Goal: Task Accomplishment & Management: Manage account settings

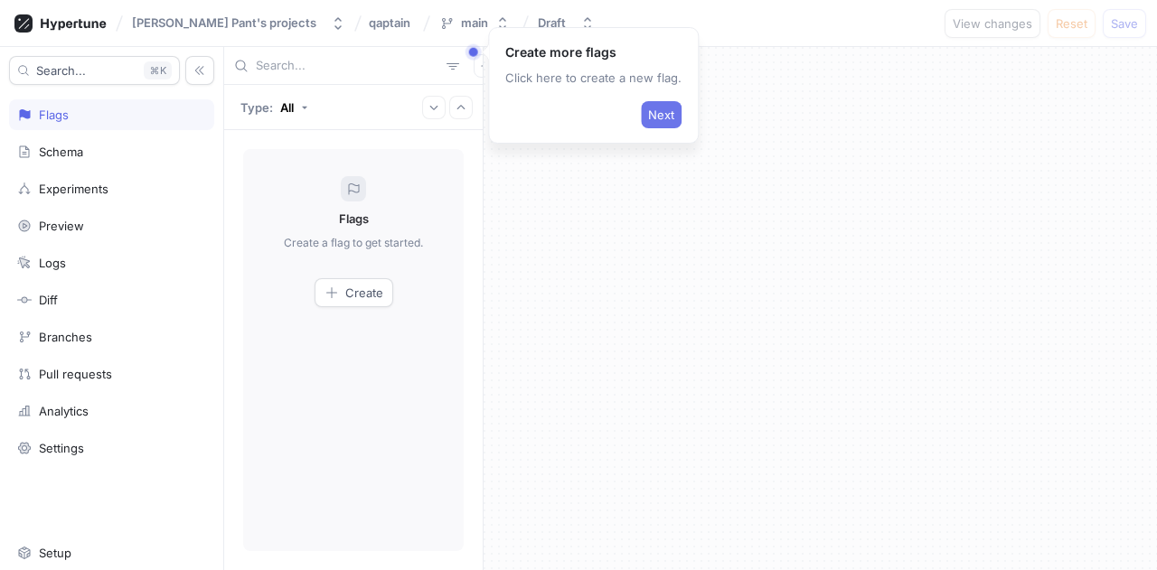
click at [652, 109] on span "Next" at bounding box center [661, 114] width 26 height 11
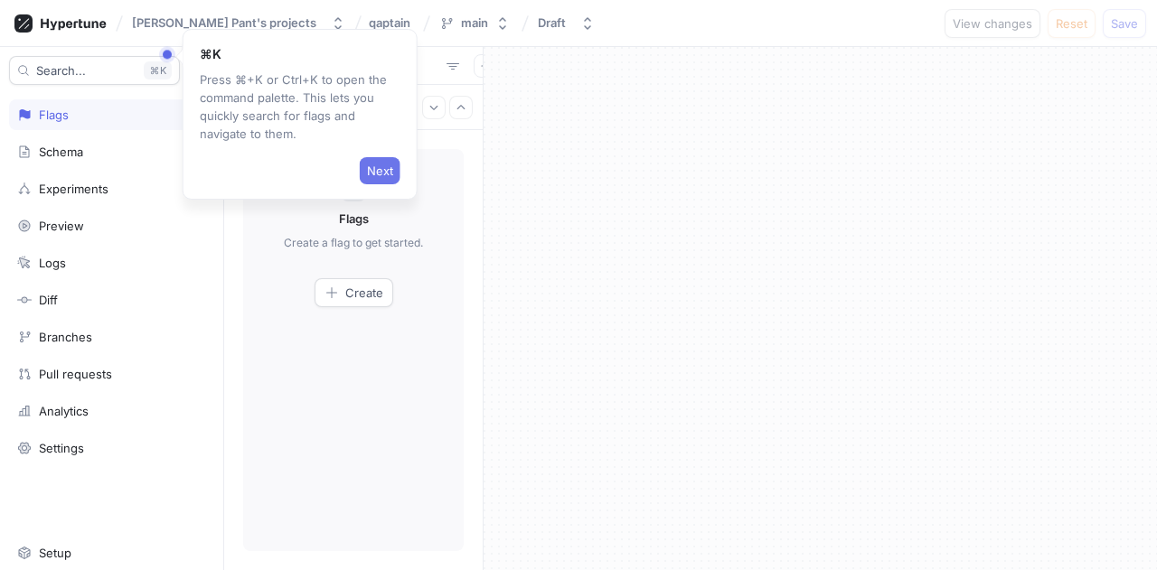
click at [400, 162] on button "Next" at bounding box center [380, 170] width 41 height 27
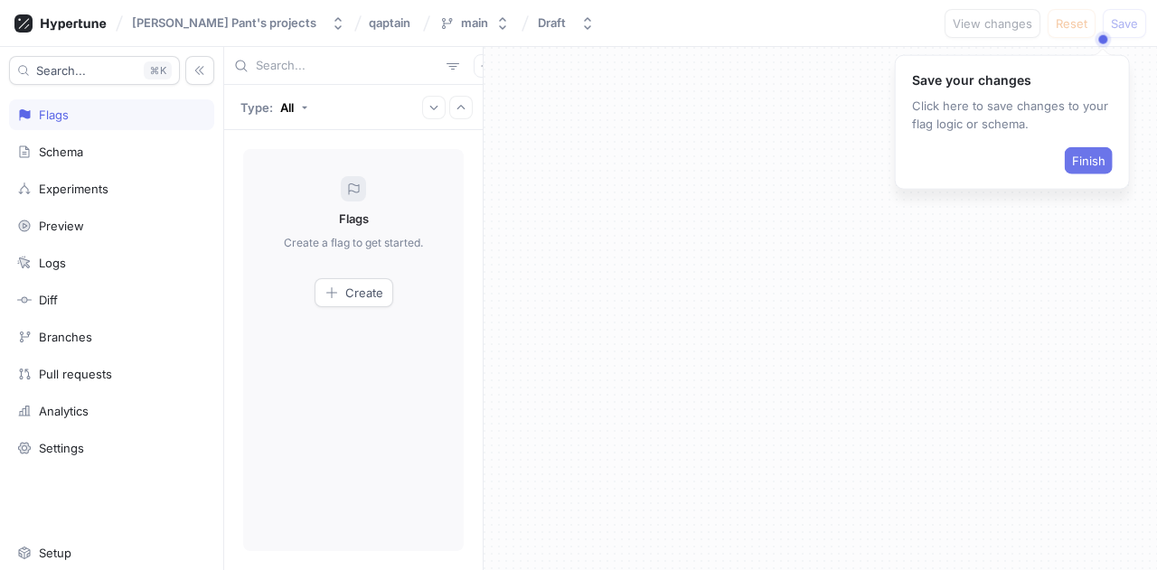
click at [1098, 156] on span "Finish" at bounding box center [1088, 161] width 33 height 11
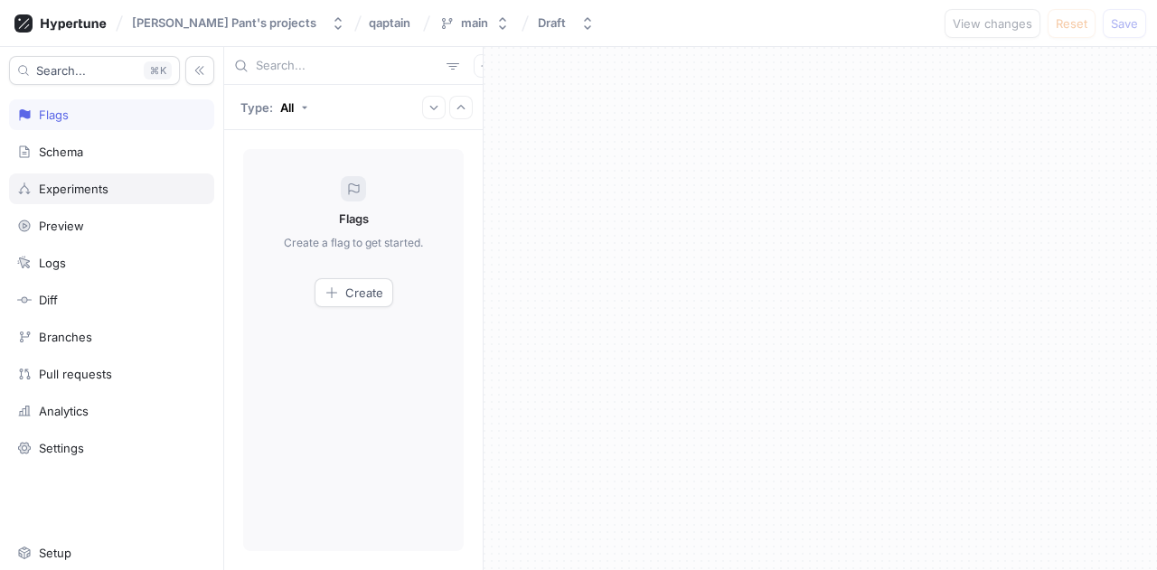
click at [94, 174] on div "Experiments" at bounding box center [111, 189] width 205 height 31
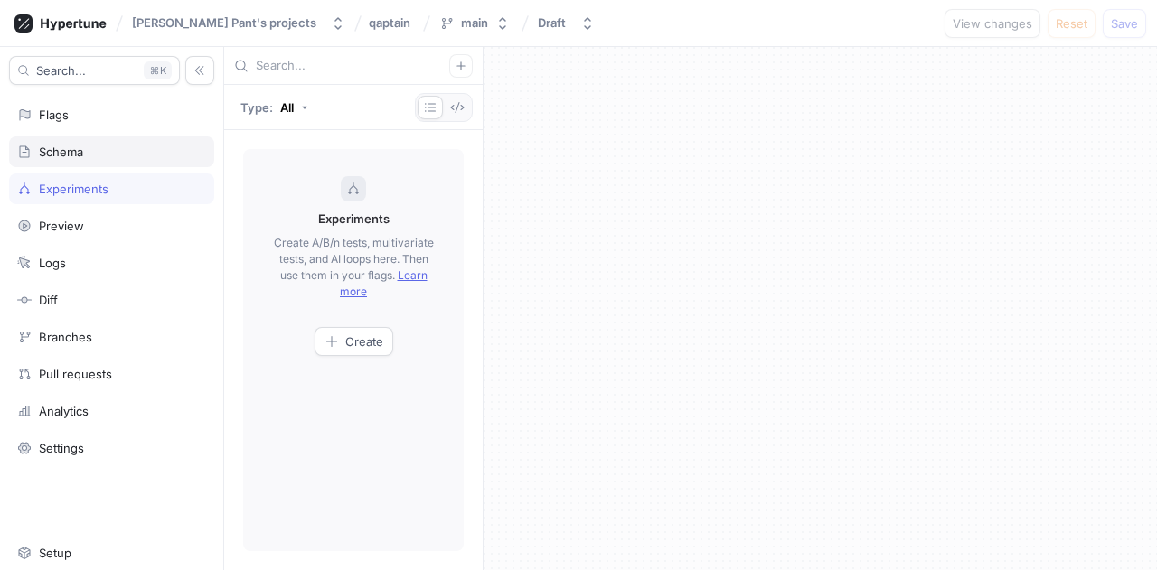
click at [98, 153] on div "Schema" at bounding box center [111, 152] width 189 height 14
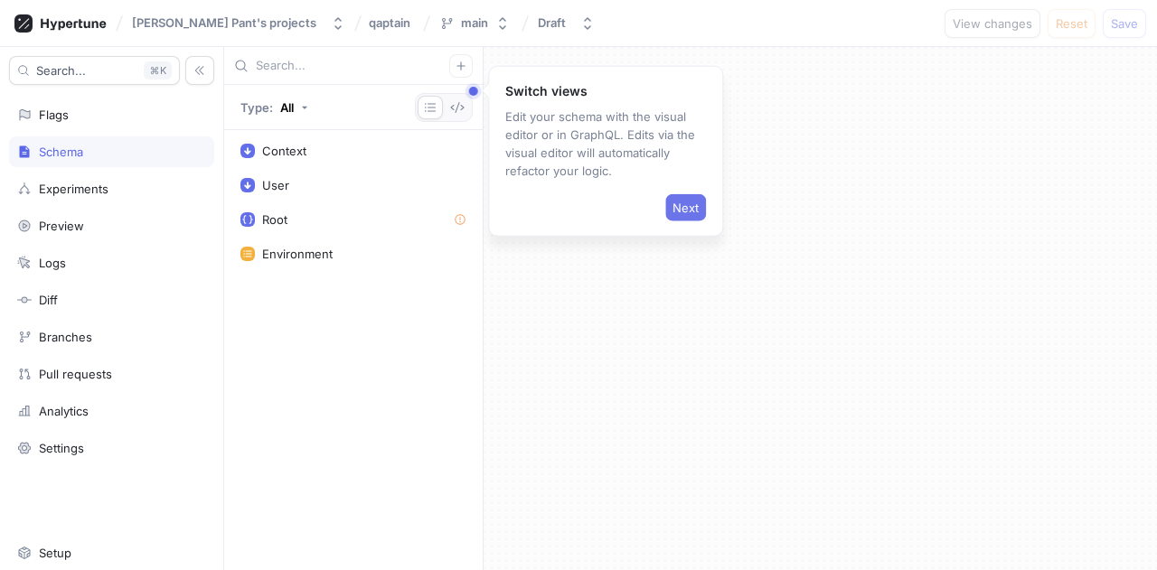
click at [687, 203] on span "Next" at bounding box center [686, 208] width 26 height 11
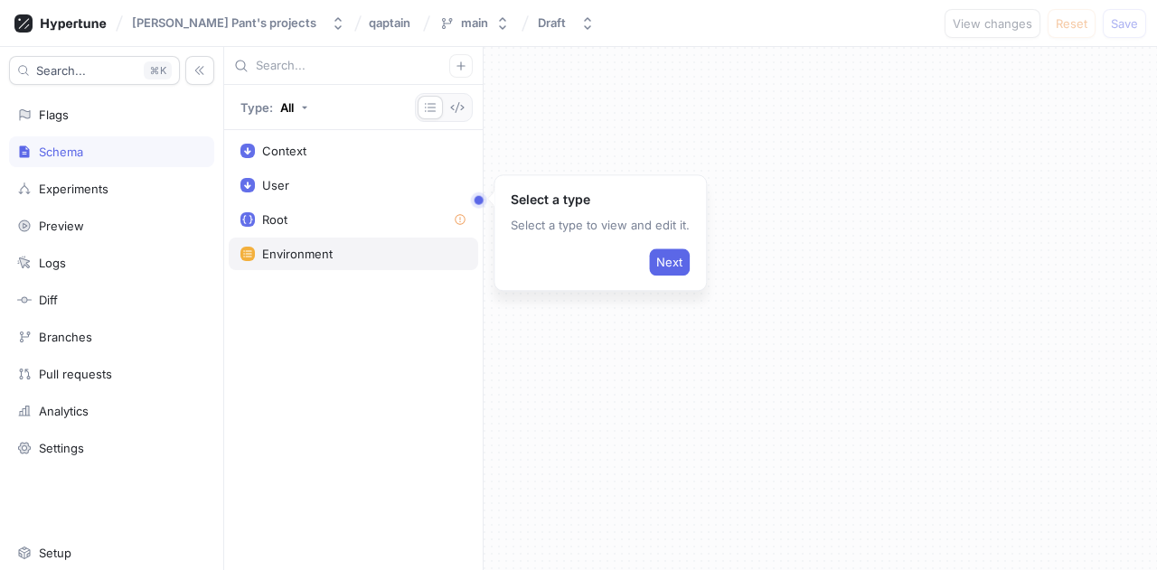
click at [316, 259] on div "Environment" at bounding box center [297, 254] width 71 height 14
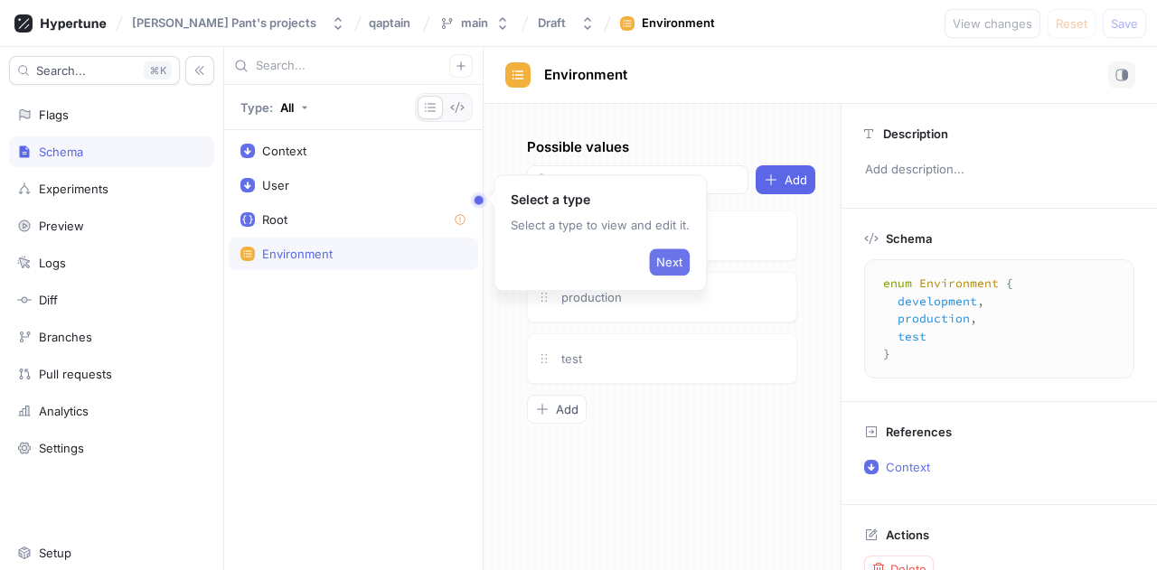
click at [662, 270] on button "Next" at bounding box center [669, 262] width 41 height 27
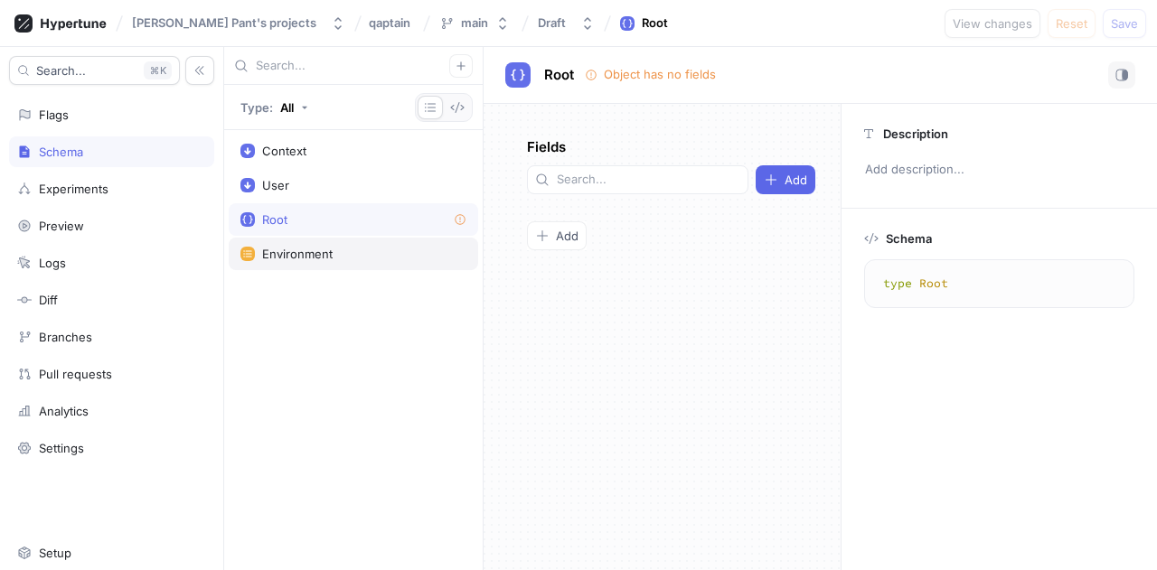
click at [353, 261] on div "Environment" at bounding box center [354, 254] width 250 height 33
type textarea "enum Environment { development, production, test }"
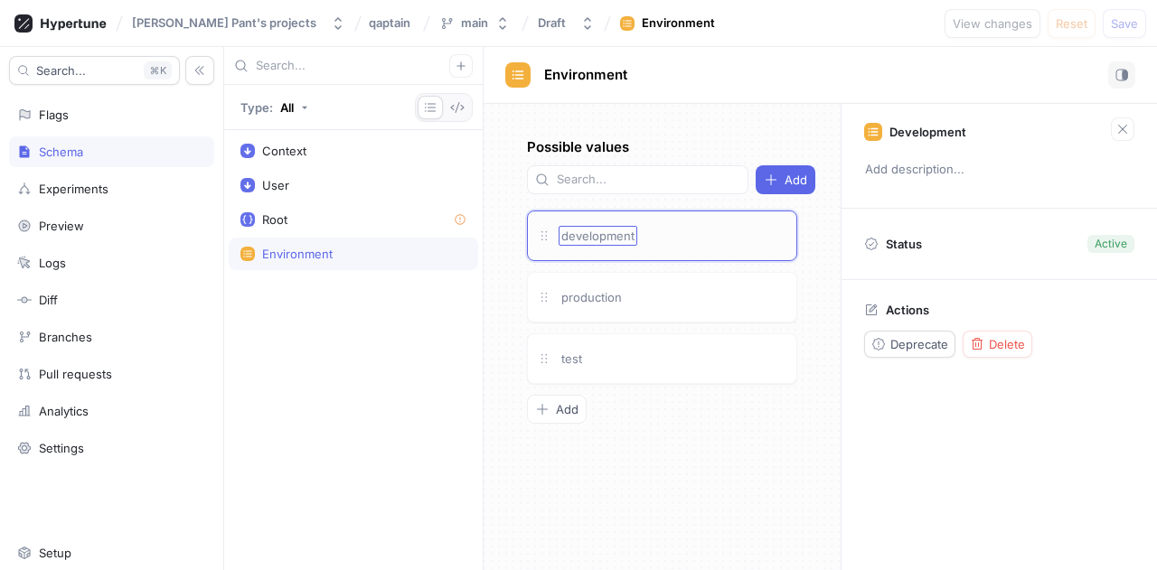
click at [622, 229] on span "development" at bounding box center [597, 236] width 73 height 14
click at [706, 226] on div "development" at bounding box center [673, 236] width 229 height 20
click at [925, 162] on p "Add description..." at bounding box center [999, 170] width 285 height 31
click at [1003, 227] on div "Status Active" at bounding box center [1000, 244] width 316 height 71
click at [867, 313] on icon at bounding box center [871, 310] width 14 height 14
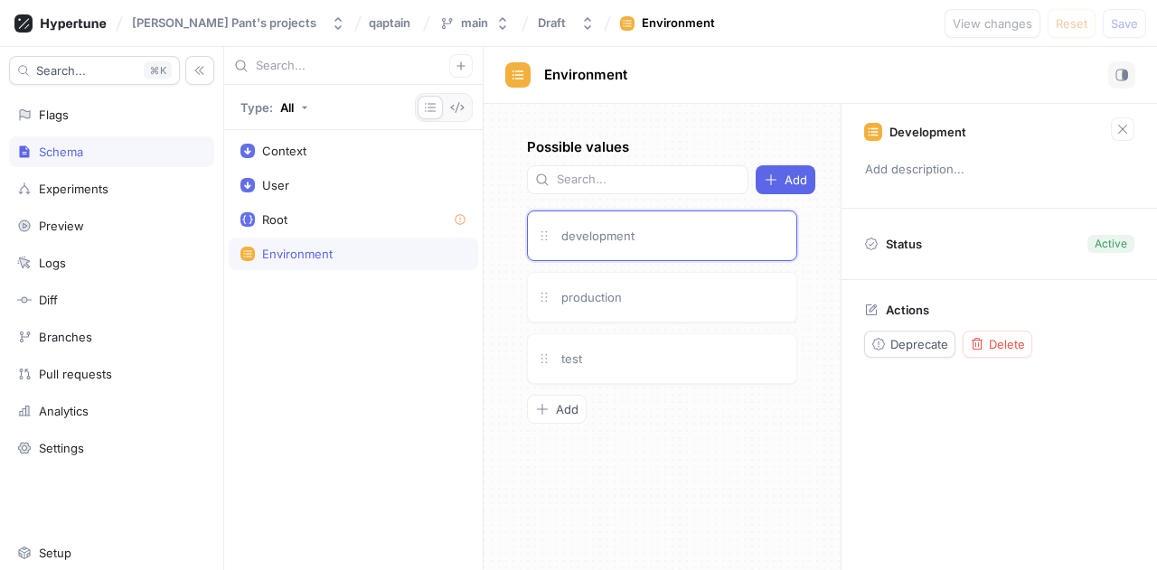
click at [873, 311] on icon at bounding box center [871, 310] width 14 height 14
click at [902, 353] on button "Deprecate" at bounding box center [909, 344] width 91 height 27
click at [902, 353] on button "Reactivate" at bounding box center [909, 344] width 90 height 27
click at [943, 432] on div "Development Add description... Status Active Actions Deprecate Delete" at bounding box center [999, 337] width 316 height 467
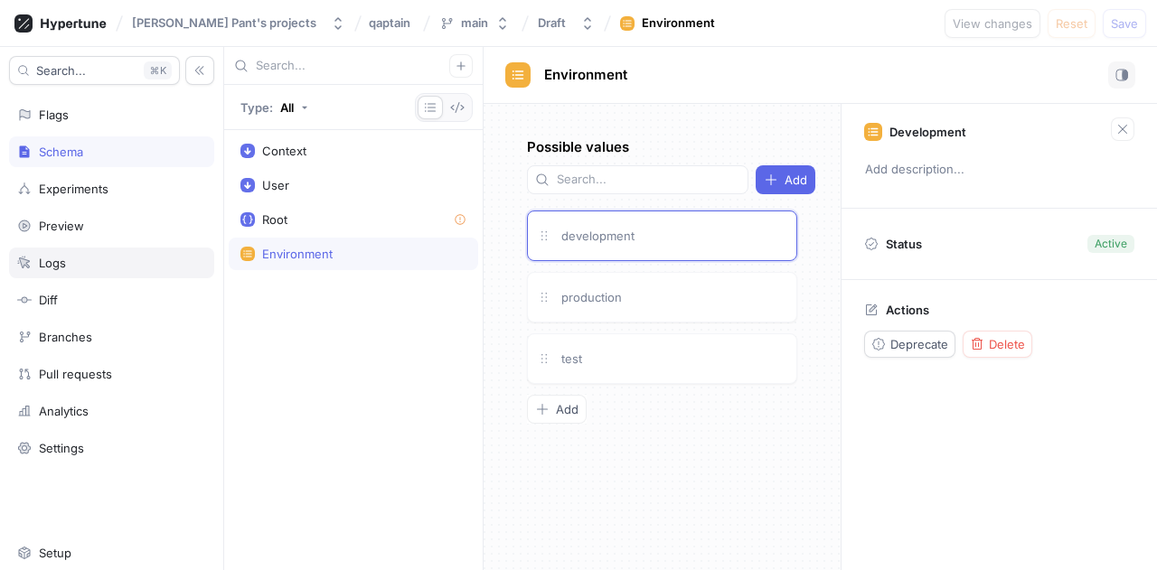
click at [130, 256] on div "Logs" at bounding box center [111, 263] width 189 height 14
